Goal: Transaction & Acquisition: Purchase product/service

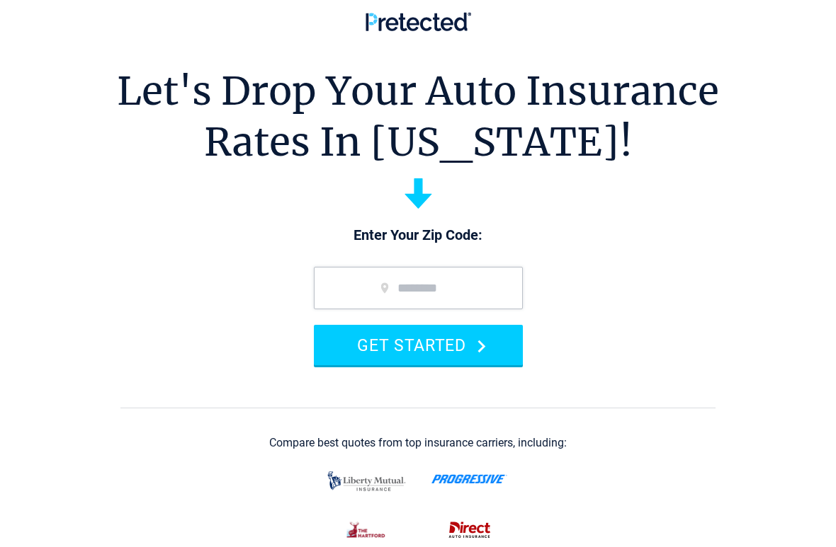
scroll to position [21, 0]
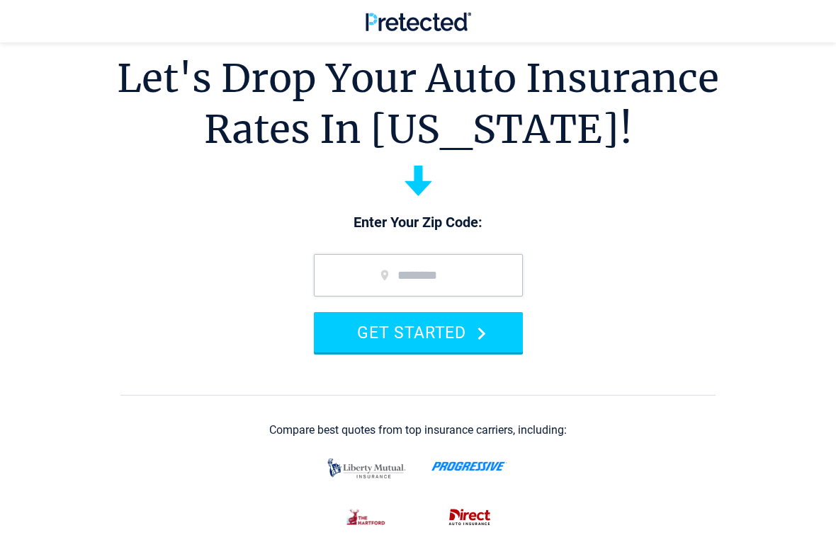
click at [346, 278] on input "zip code" at bounding box center [418, 275] width 209 height 42
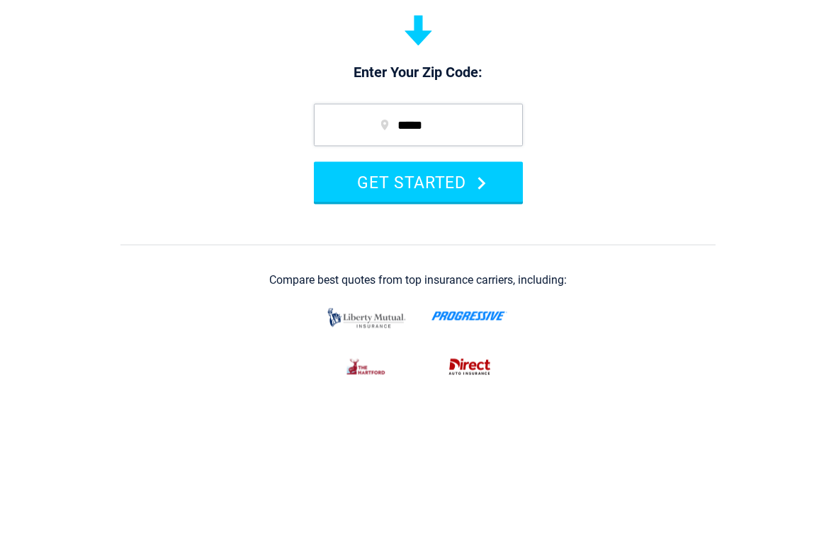
type input "*****"
click at [448, 312] on button "GET STARTED" at bounding box center [418, 332] width 209 height 40
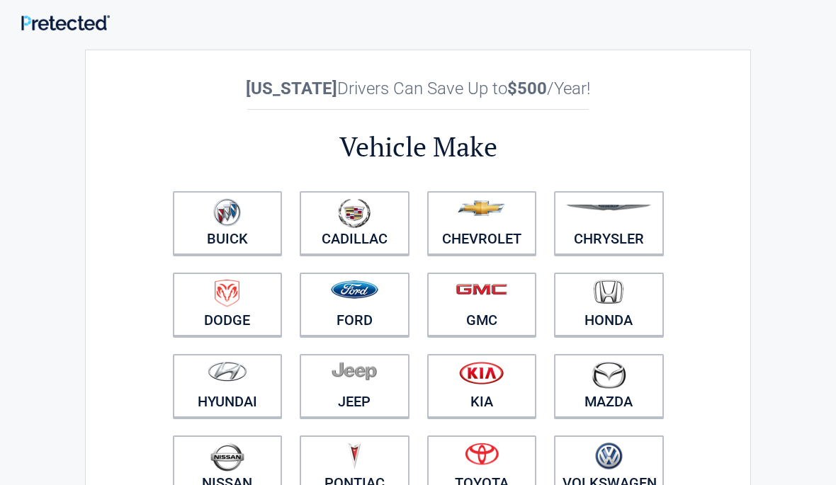
click at [231, 216] on img at bounding box center [227, 212] width 28 height 28
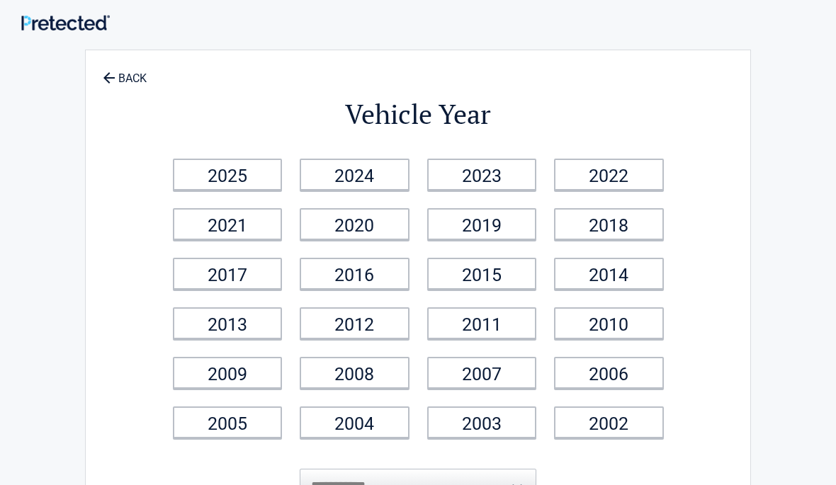
click at [376, 322] on link "2012" at bounding box center [355, 323] width 110 height 32
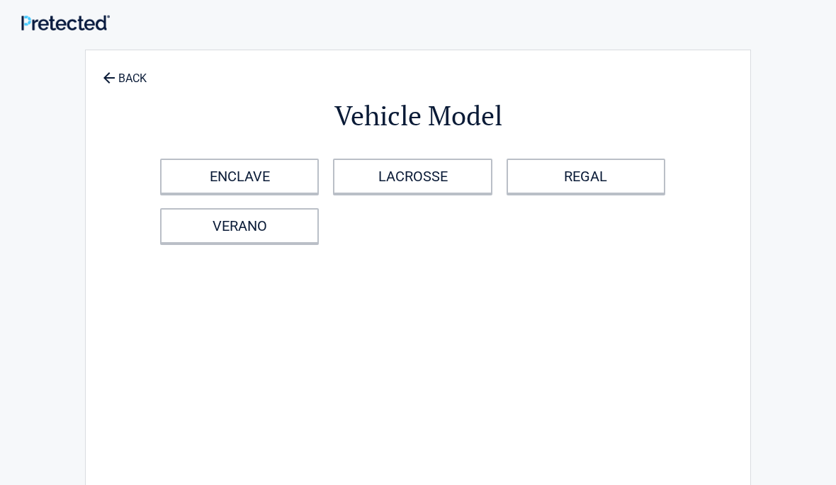
click at [261, 175] on link "ENCLAVE" at bounding box center [239, 176] width 159 height 35
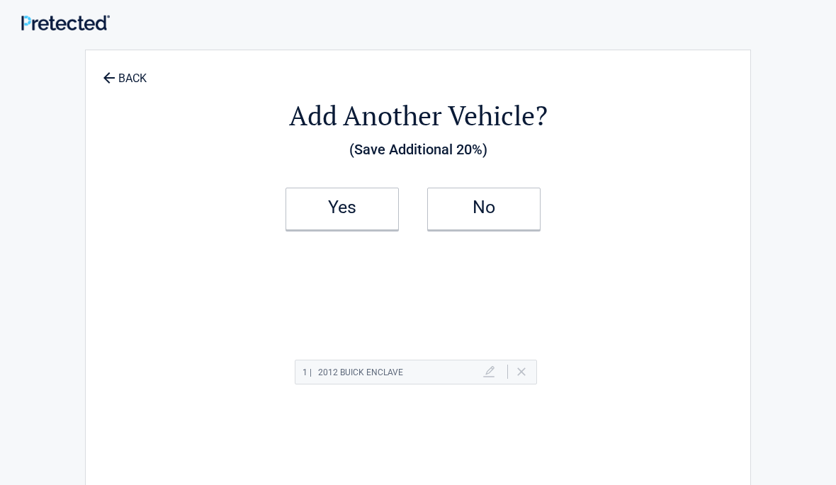
click at [349, 203] on h2 "Yes" at bounding box center [342, 208] width 84 height 10
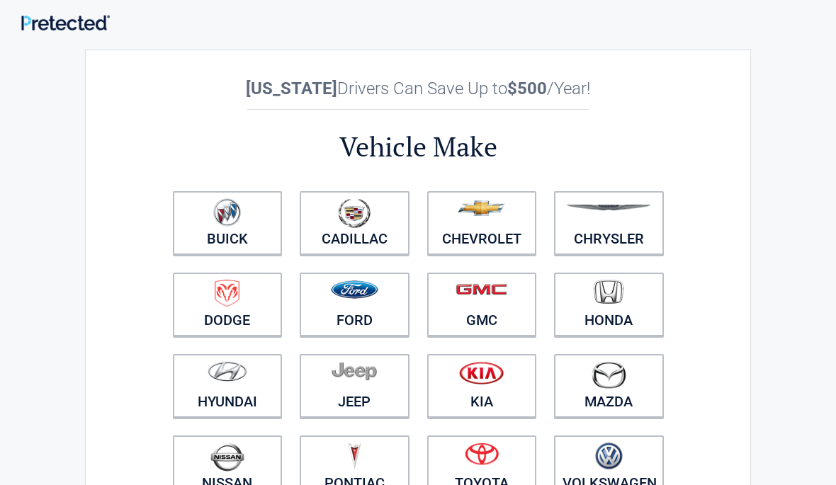
click at [346, 299] on img at bounding box center [354, 289] width 47 height 18
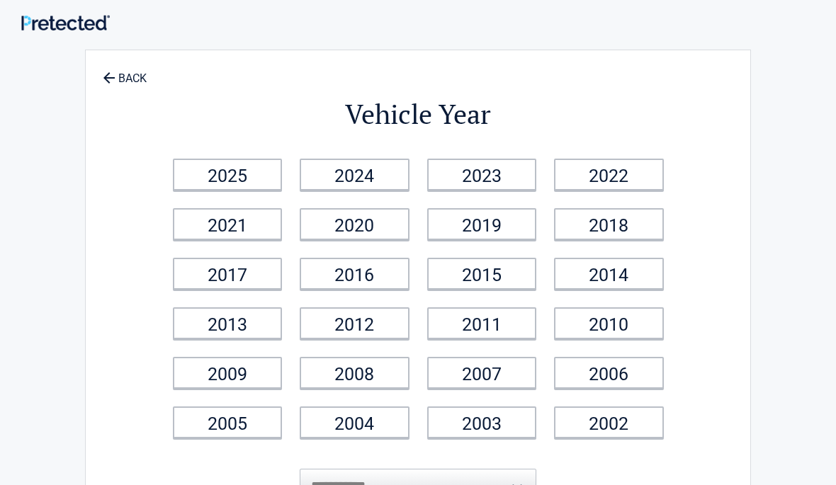
click at [226, 429] on link "2005" at bounding box center [228, 422] width 110 height 32
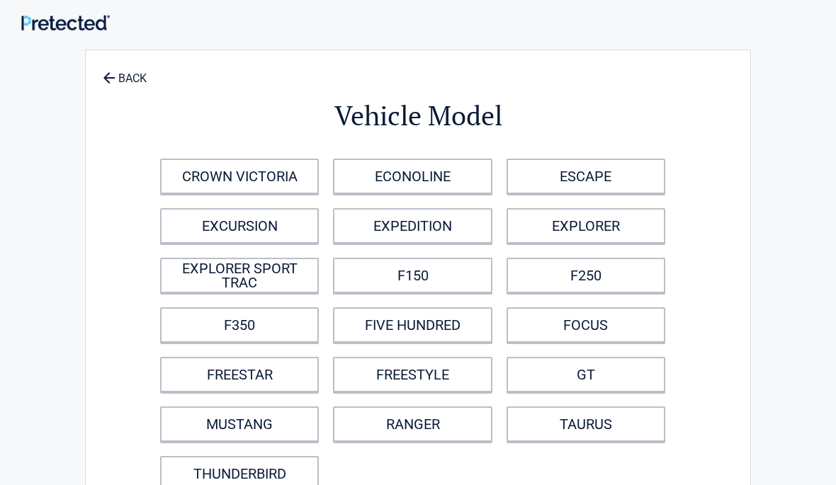
click at [277, 320] on link "F350" at bounding box center [239, 324] width 159 height 35
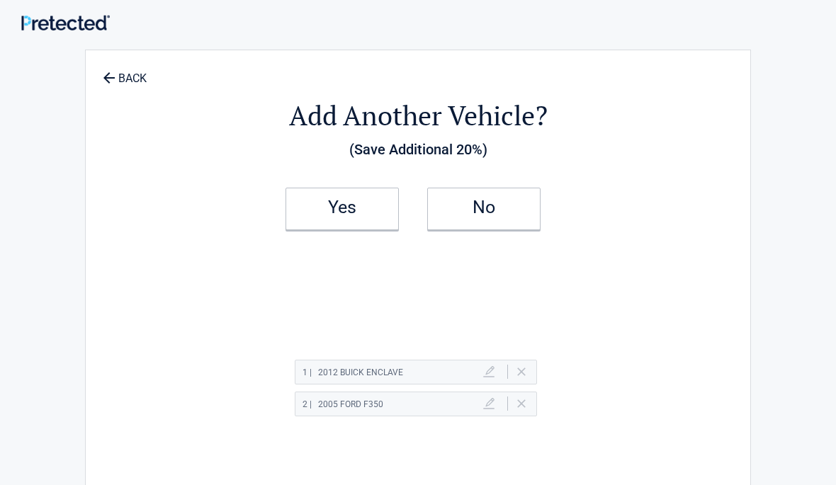
click at [500, 208] on h2 "No" at bounding box center [484, 208] width 84 height 10
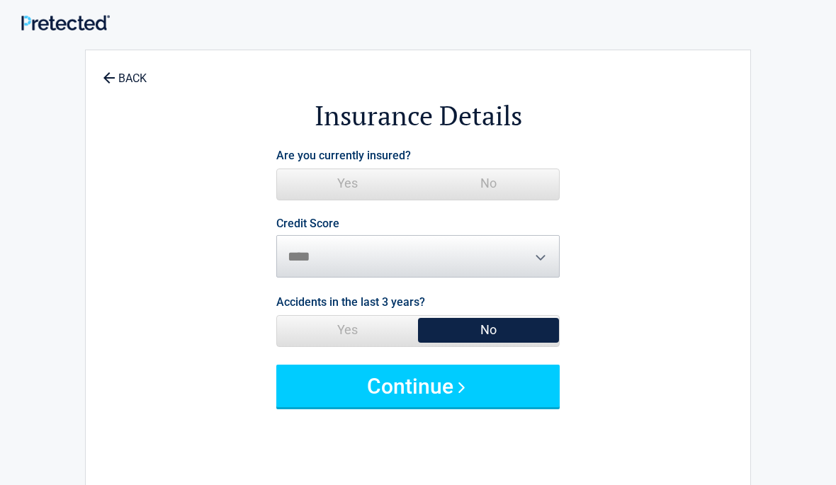
click at [355, 176] on span "Yes" at bounding box center [347, 183] width 141 height 28
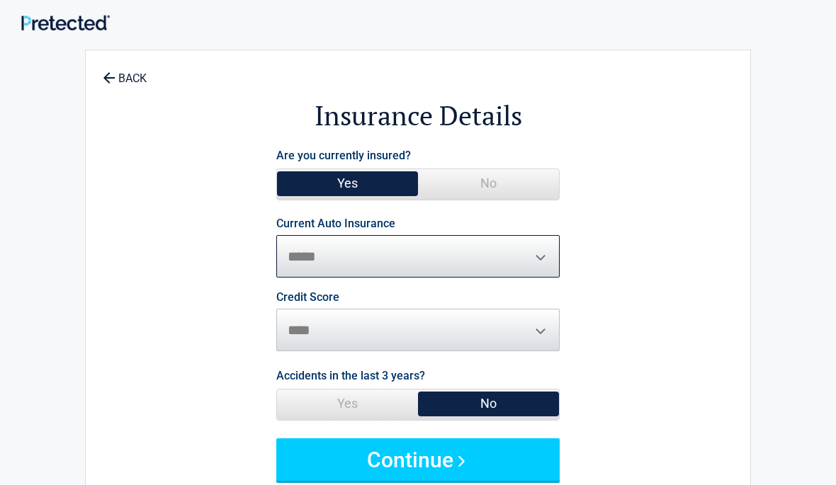
click at [533, 258] on select "**********" at bounding box center [417, 256] width 283 height 42
select select "**********"
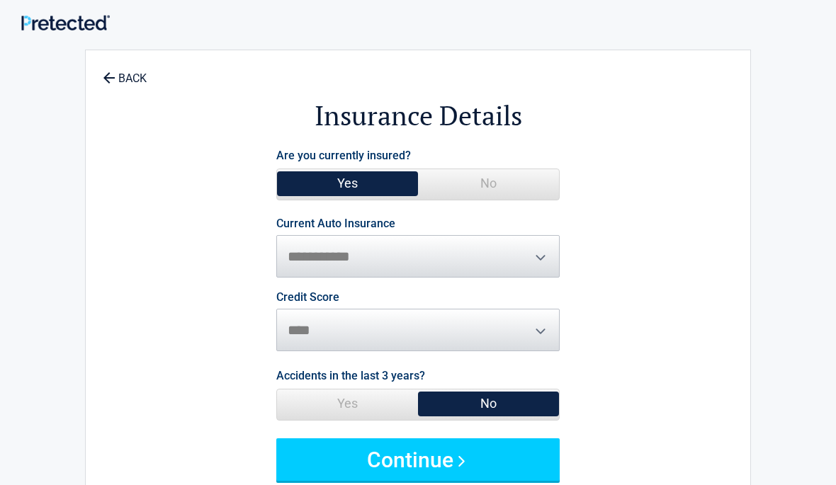
click at [436, 447] on button "Continue" at bounding box center [417, 459] width 283 height 42
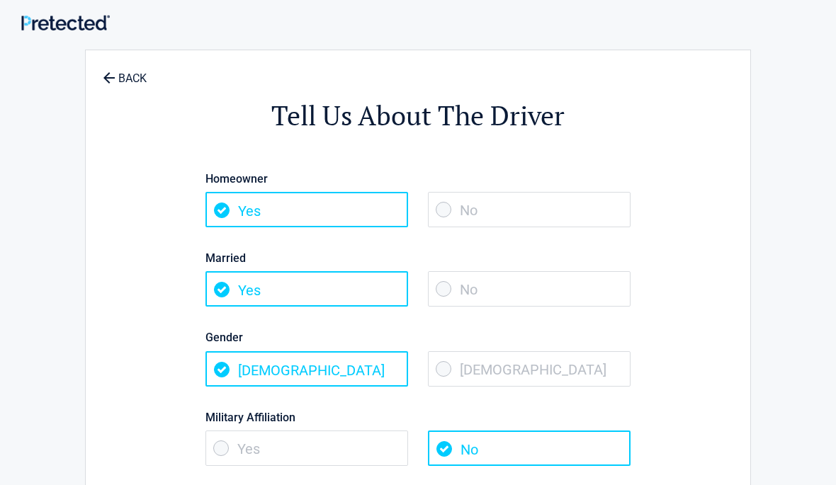
click at [477, 283] on span "No" at bounding box center [529, 288] width 203 height 35
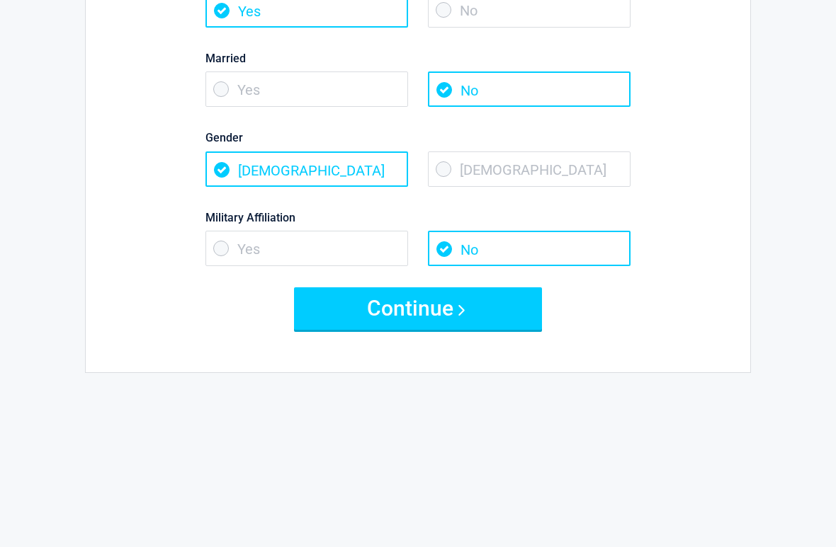
scroll to position [215, 0]
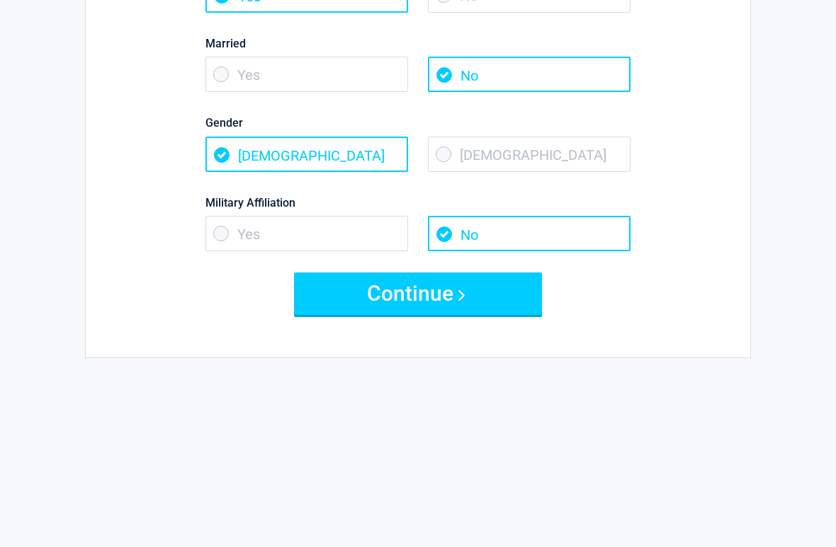
click at [428, 291] on button "Continue" at bounding box center [418, 294] width 248 height 42
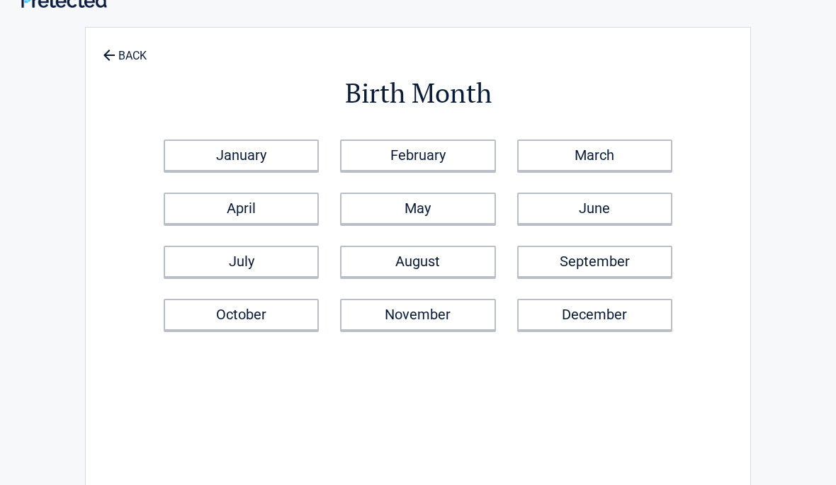
scroll to position [0, 0]
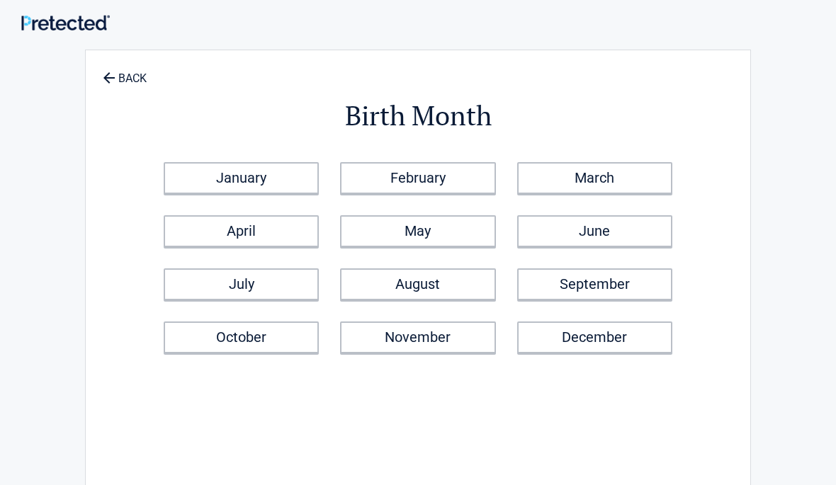
click at [420, 175] on link "February" at bounding box center [417, 178] width 155 height 32
